Goal: Information Seeking & Learning: Learn about a topic

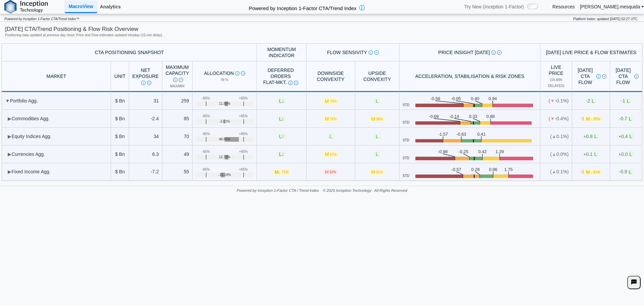
click at [113, 7] on link "Analytics" at bounding box center [110, 6] width 26 height 11
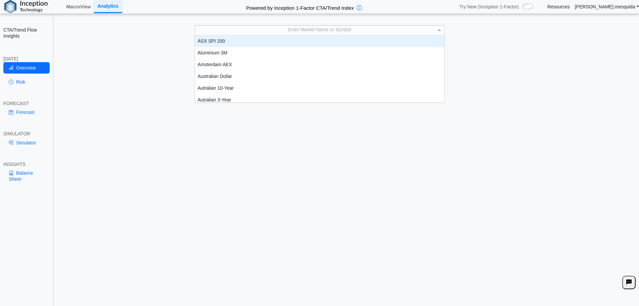
click at [335, 27] on div "Enter Market Name or Symbol" at bounding box center [320, 29] width 250 height 9
type input "***"
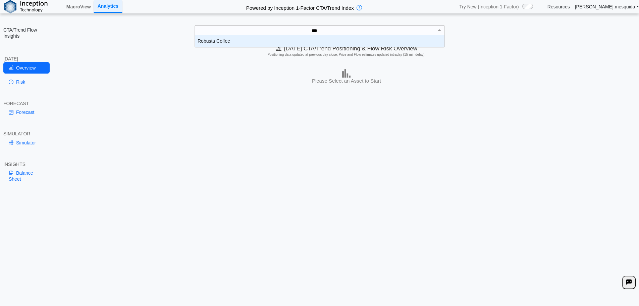
scroll to position [7, 245]
click at [225, 43] on div "Robusta Coffee" at bounding box center [320, 41] width 250 height 12
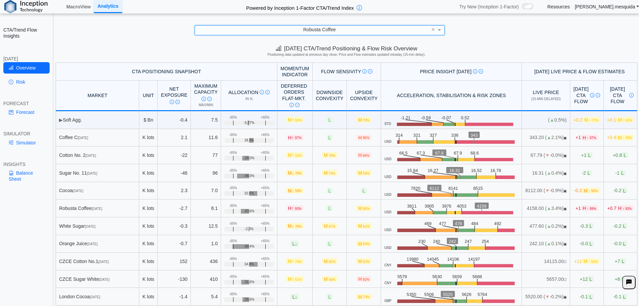
click at [533, 33] on div "Robusta Coffee ×" at bounding box center [320, 30] width 626 height 10
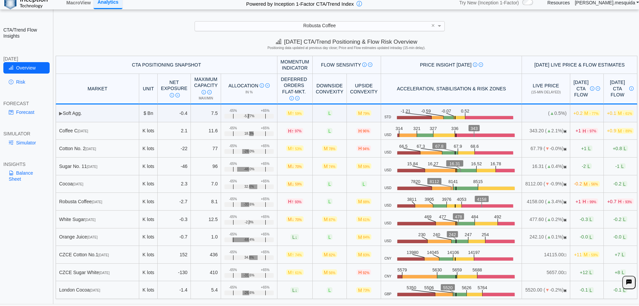
scroll to position [10, 0]
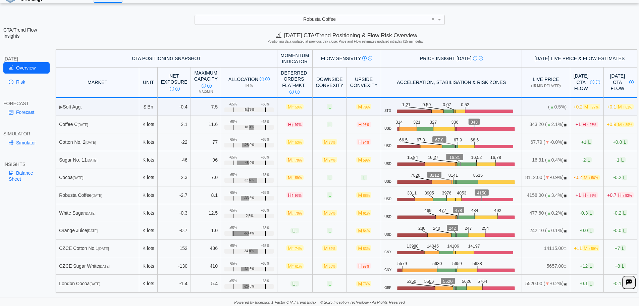
click at [537, 33] on div "Today's CTA/Trend Positioning & Flow Risk Overview Positioning data updated at …" at bounding box center [346, 39] width 585 height 20
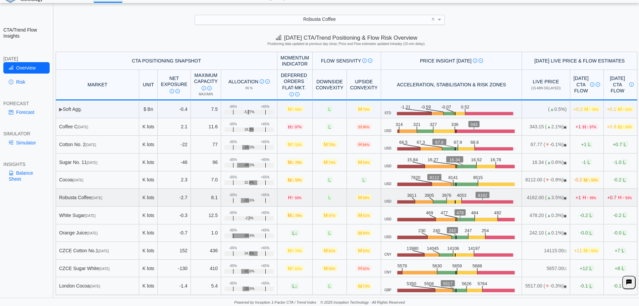
scroll to position [0, 0]
click at [62, 112] on span "▶" at bounding box center [61, 109] width 4 height 5
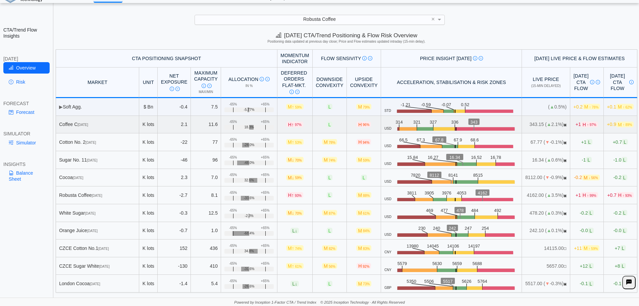
scroll to position [3, 0]
drag, startPoint x: 528, startPoint y: 33, endPoint x: 501, endPoint y: 42, distance: 27.6
click at [528, 33] on div "Today's CTA/Trend Positioning & Flow Risk Overview Positioning data updated at …" at bounding box center [346, 39] width 585 height 20
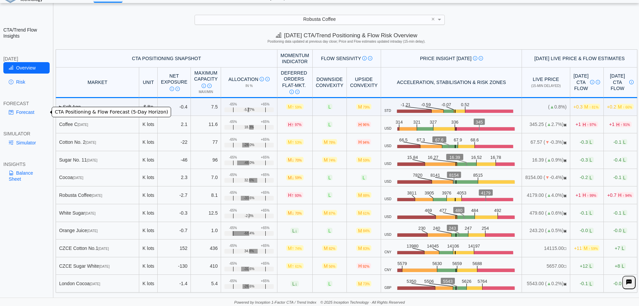
click at [21, 112] on link "Forecast" at bounding box center [26, 111] width 46 height 11
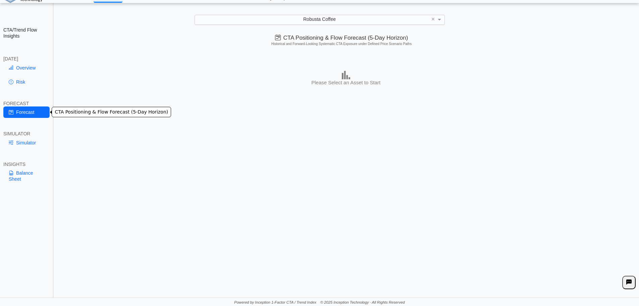
scroll to position [0, 0]
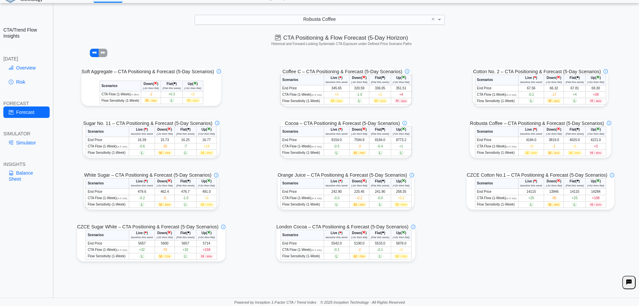
click at [31, 67] on link "Overview" at bounding box center [26, 67] width 46 height 11
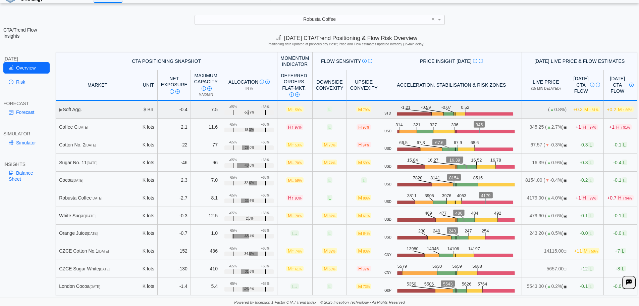
click at [61, 110] on span "▶" at bounding box center [61, 109] width 4 height 5
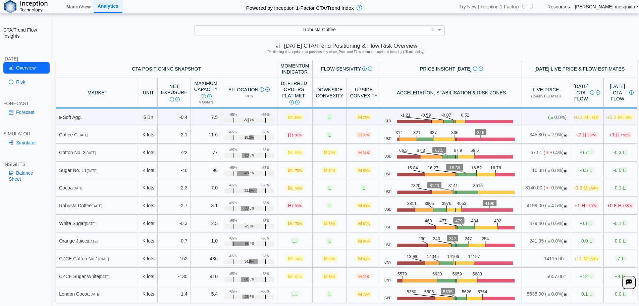
scroll to position [10, 0]
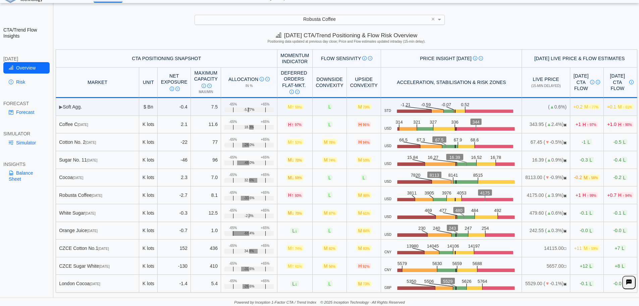
click at [165, 30] on div "**********" at bounding box center [319, 148] width 639 height 316
